Goal: Transaction & Acquisition: Purchase product/service

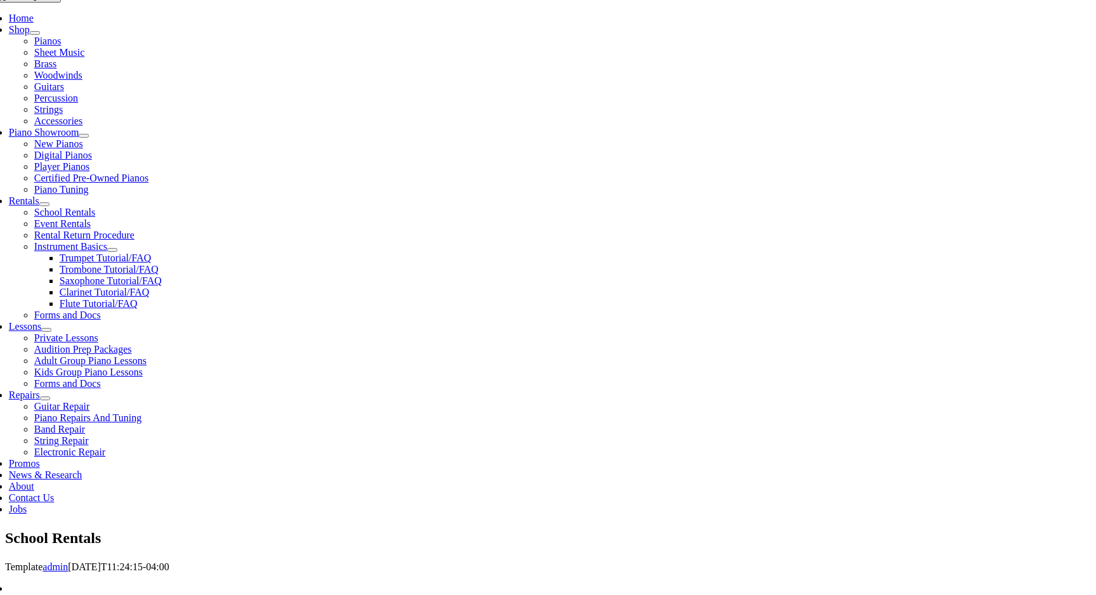
scroll to position [275, 0]
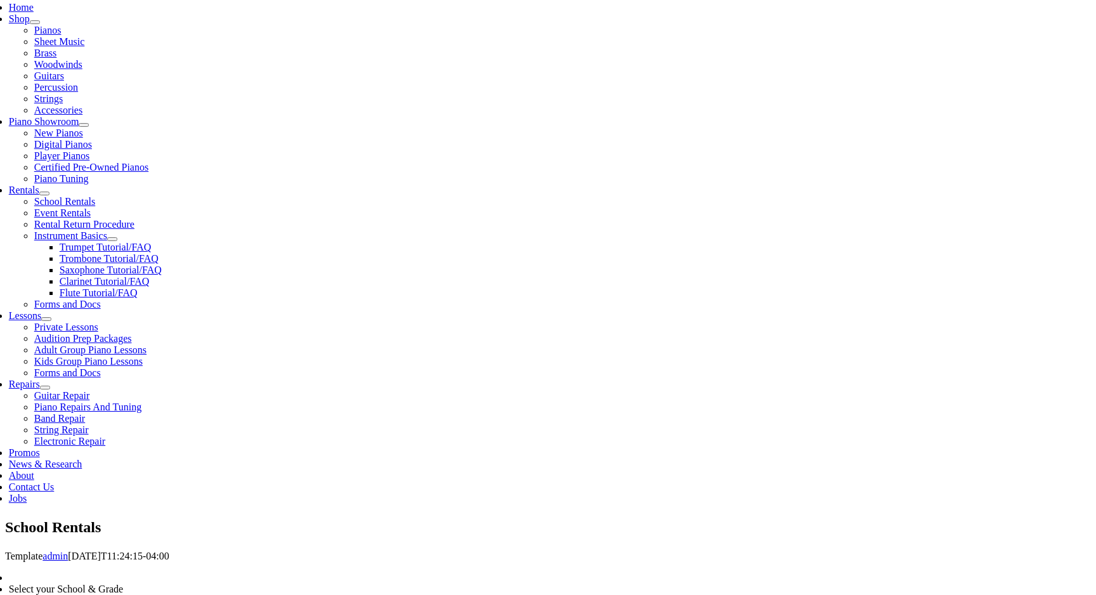
type input "ga"
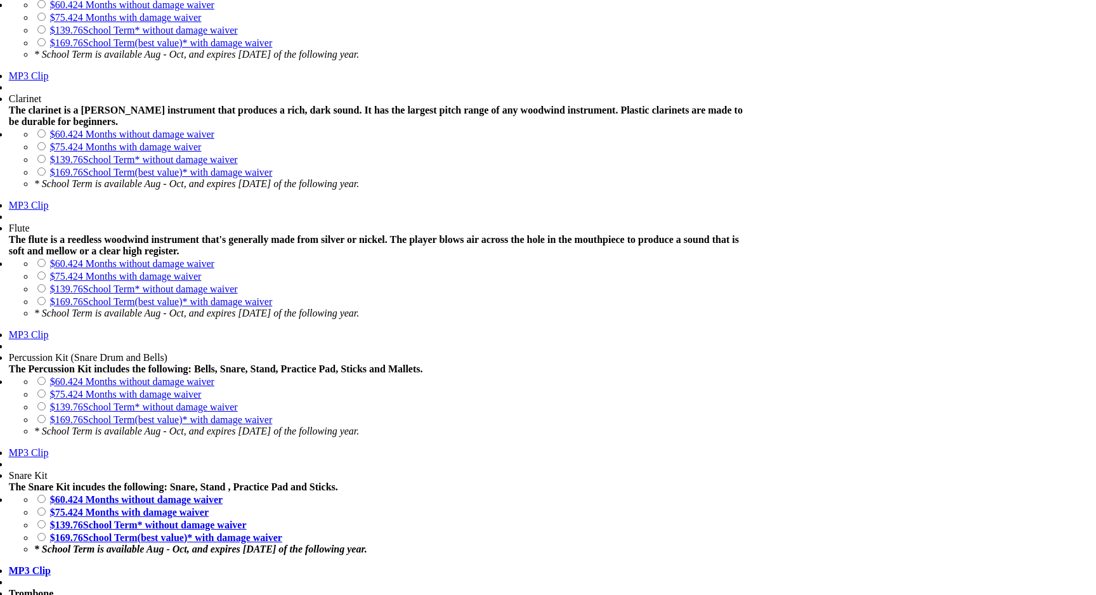
scroll to position [1042, 0]
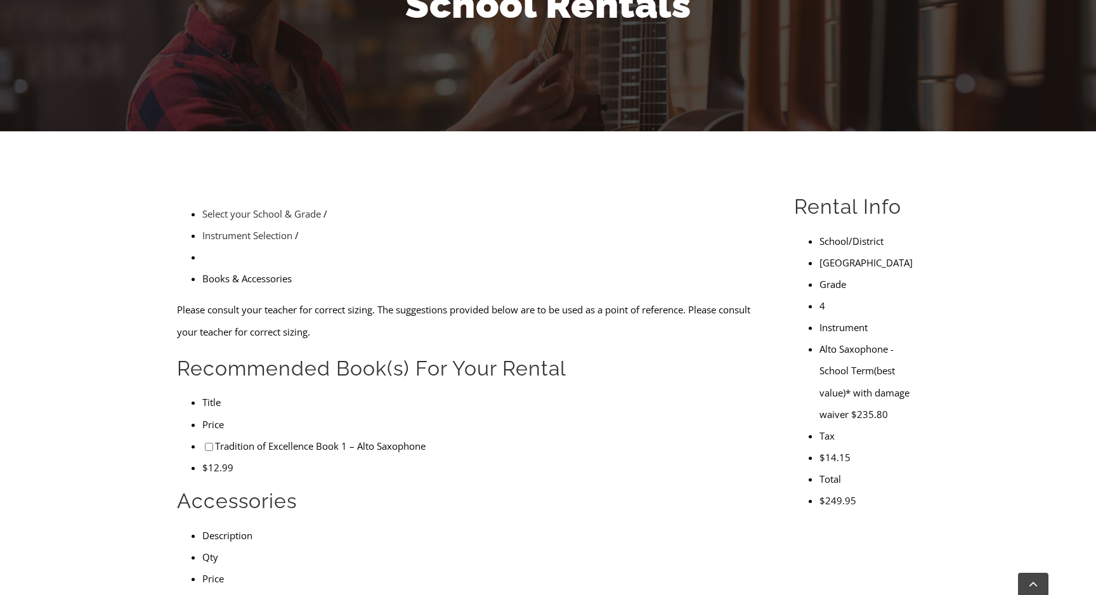
scroll to position [212, 0]
